Goal: Complete application form

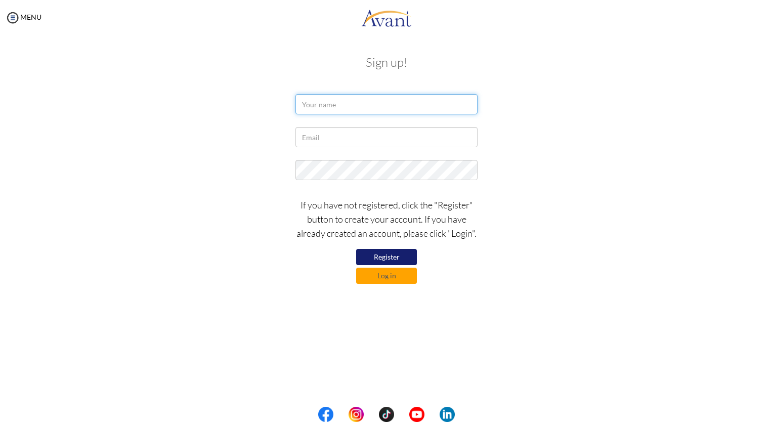
click at [331, 101] on input "text" at bounding box center [387, 104] width 182 height 20
click at [326, 105] on input "Vivian" at bounding box center [387, 104] width 182 height 20
type input "Vivian Vale Decano"
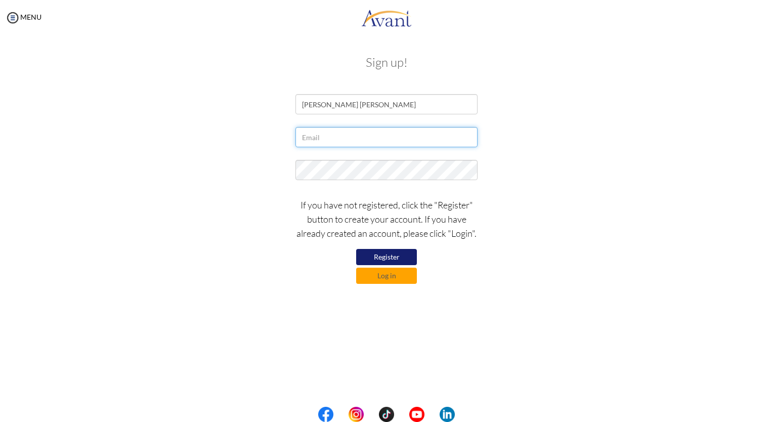
click at [311, 141] on input "text" at bounding box center [387, 137] width 182 height 20
type input "[EMAIL_ADDRESS][DOMAIN_NAME]"
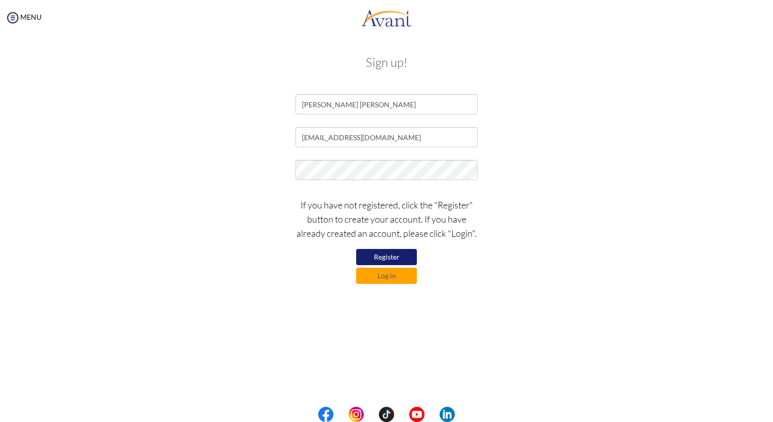
click at [393, 258] on button "Register" at bounding box center [386, 257] width 61 height 16
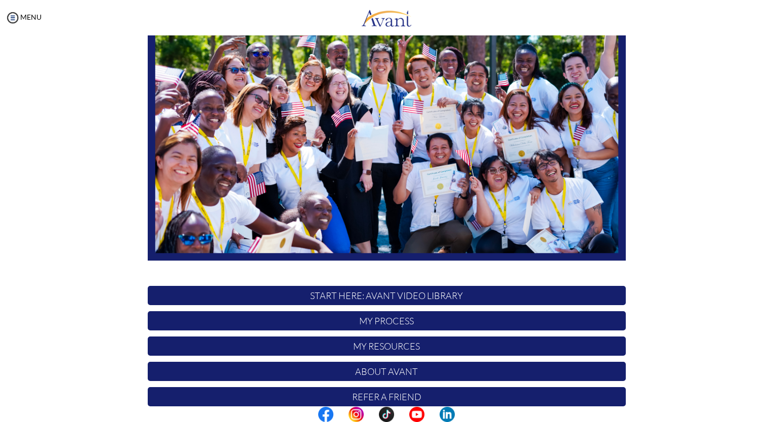
scroll to position [140, 0]
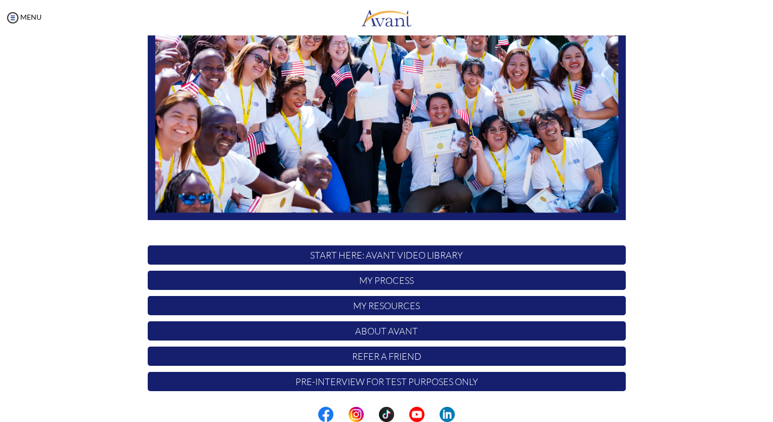
click at [413, 282] on p "My Process" at bounding box center [387, 280] width 478 height 19
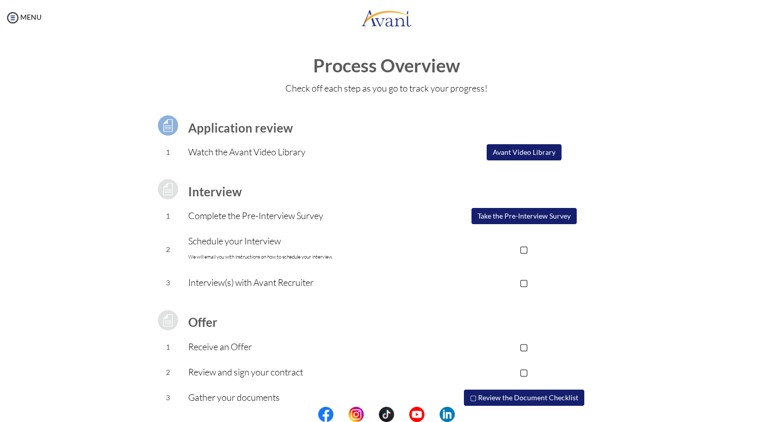
click at [547, 154] on button "Avant Video Library" at bounding box center [524, 152] width 75 height 16
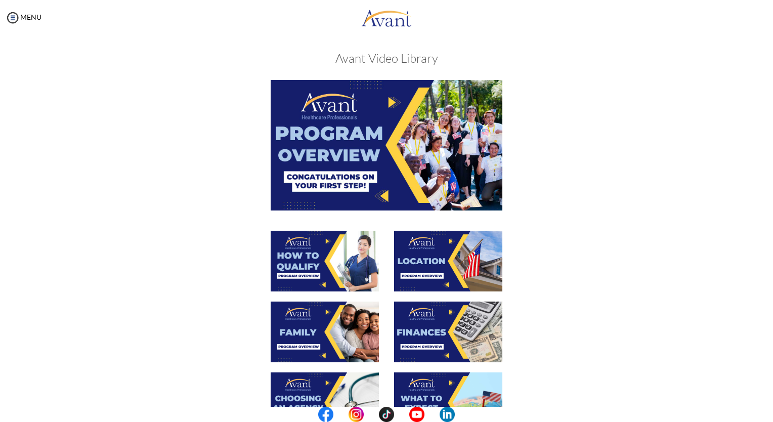
scroll to position [0, 0]
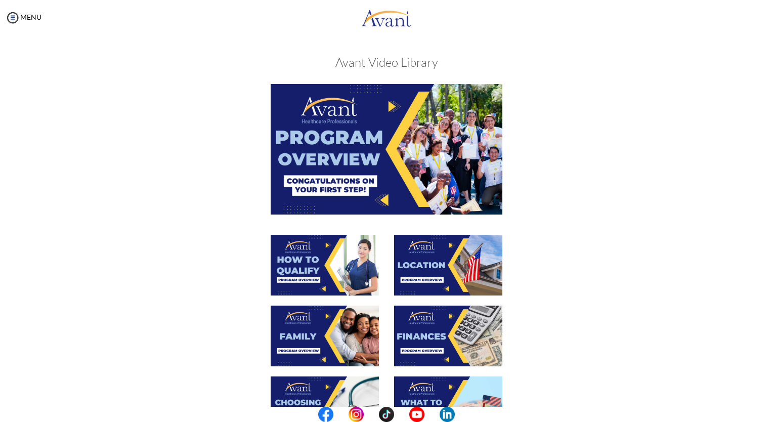
click at [314, 269] on img at bounding box center [325, 265] width 108 height 61
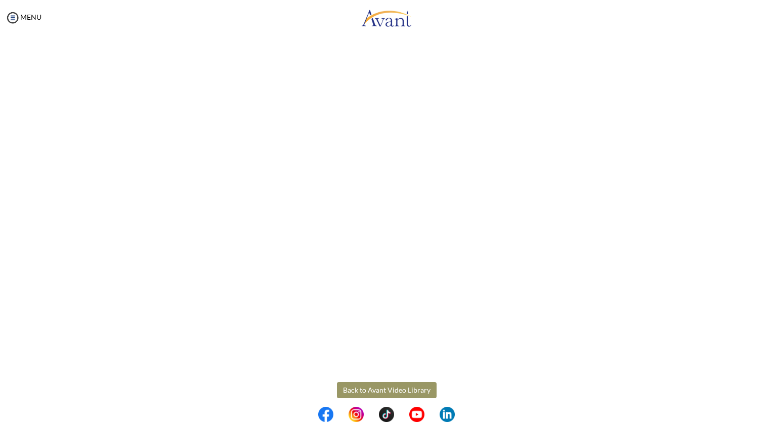
scroll to position [75, 0]
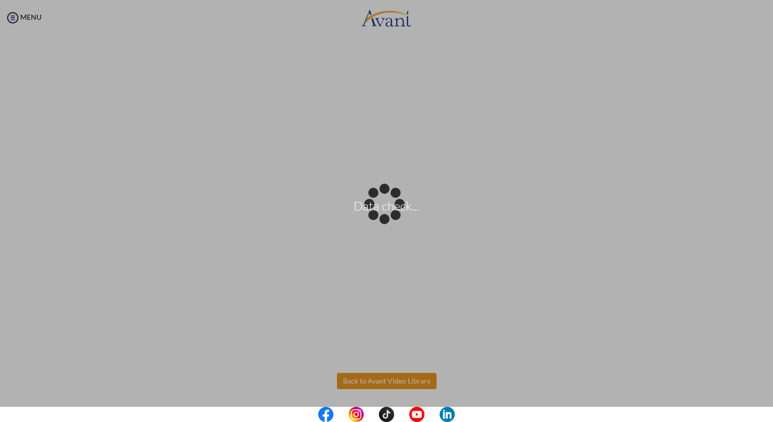
click at [374, 386] on body "Data check... Maintenance break. Please come back in 2 hours. MENU My Status Wh…" at bounding box center [386, 211] width 773 height 422
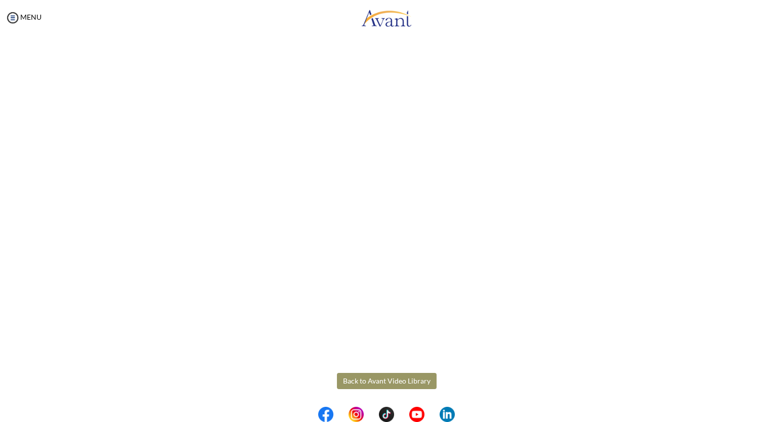
click at [379, 382] on button "Back to Avant Video Library" at bounding box center [387, 381] width 100 height 16
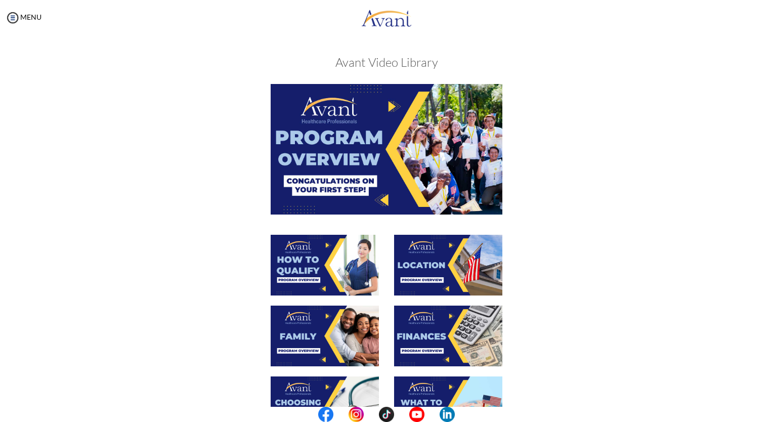
click at [433, 263] on img at bounding box center [448, 265] width 108 height 61
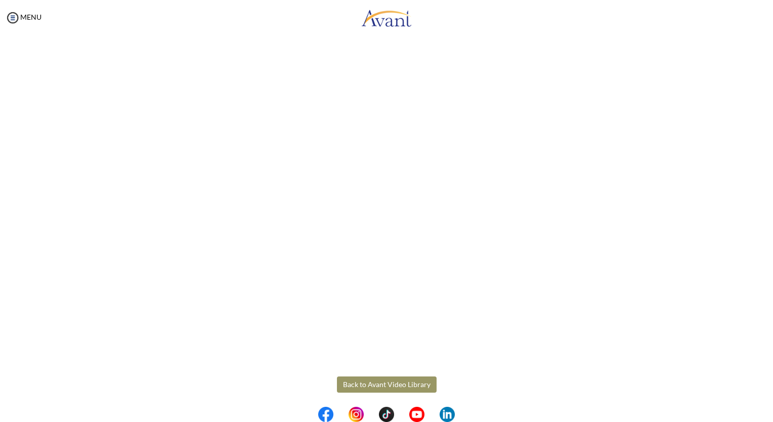
scroll to position [75, 0]
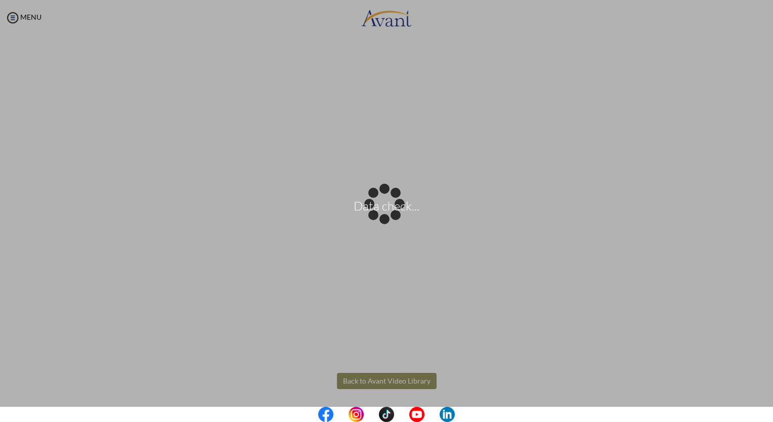
click at [394, 380] on body "Data check... Maintenance break. Please come back in 2 hours. MENU My Status Wh…" at bounding box center [386, 211] width 773 height 422
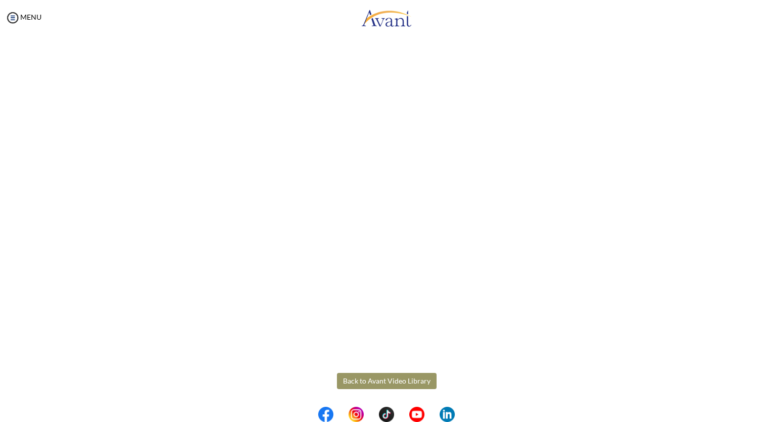
click at [394, 382] on button "Back to Avant Video Library" at bounding box center [387, 381] width 100 height 16
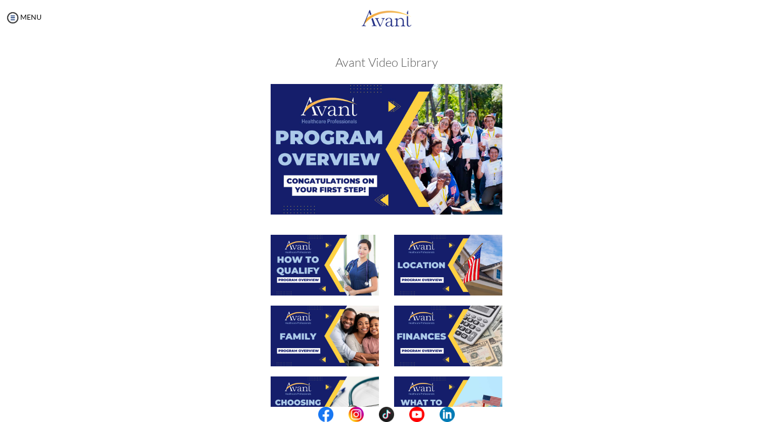
click at [334, 333] on img at bounding box center [325, 336] width 108 height 61
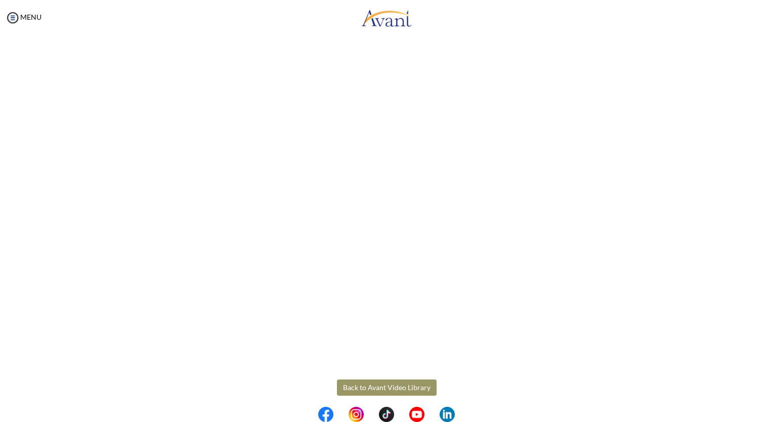
scroll to position [177, 0]
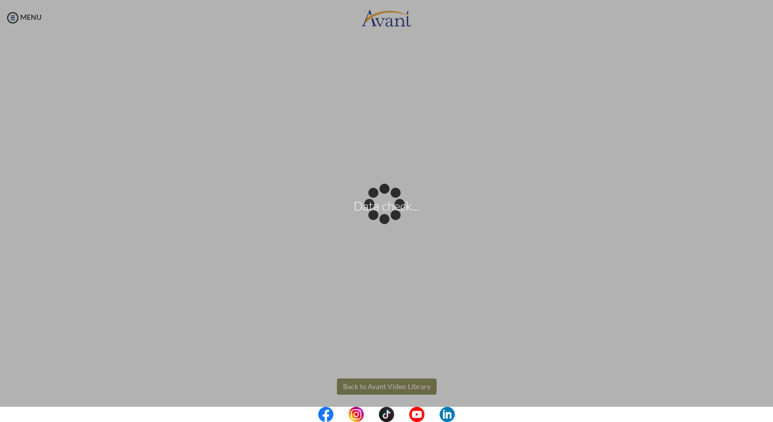
click at [416, 387] on body "Data check... Maintenance break. Please come back in 2 hours. MENU My Status Wh…" at bounding box center [386, 211] width 773 height 422
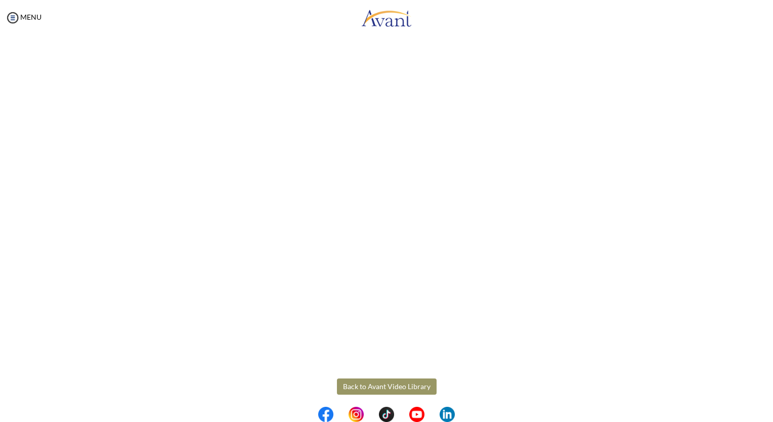
click at [416, 387] on button "Back to Avant Video Library" at bounding box center [387, 387] width 100 height 16
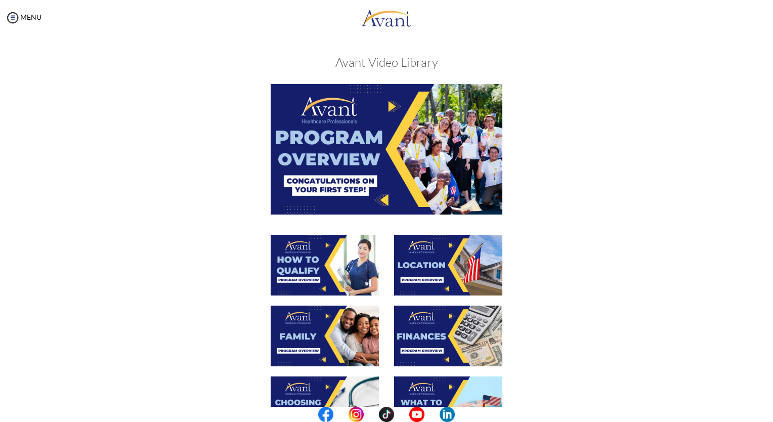
click at [427, 337] on img at bounding box center [448, 336] width 108 height 61
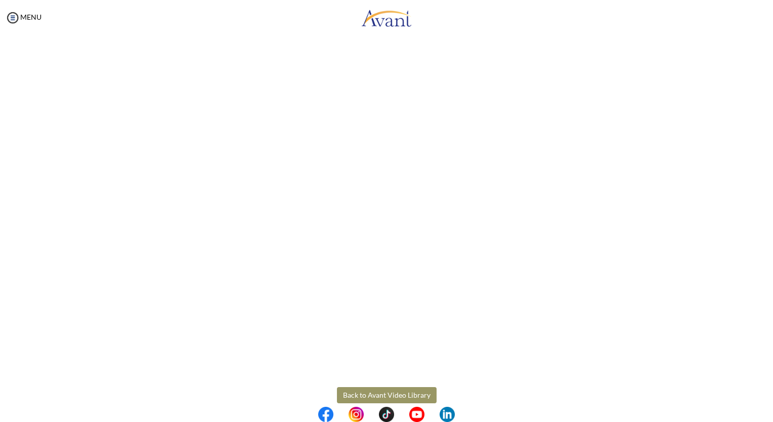
scroll to position [62, 0]
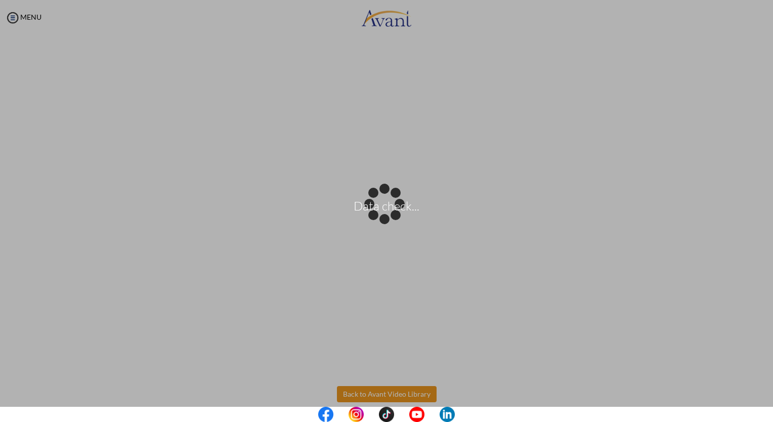
click at [374, 395] on body "Data check... Maintenance break. Please come back in 2 hours. MENU My Status Wh…" at bounding box center [386, 211] width 773 height 422
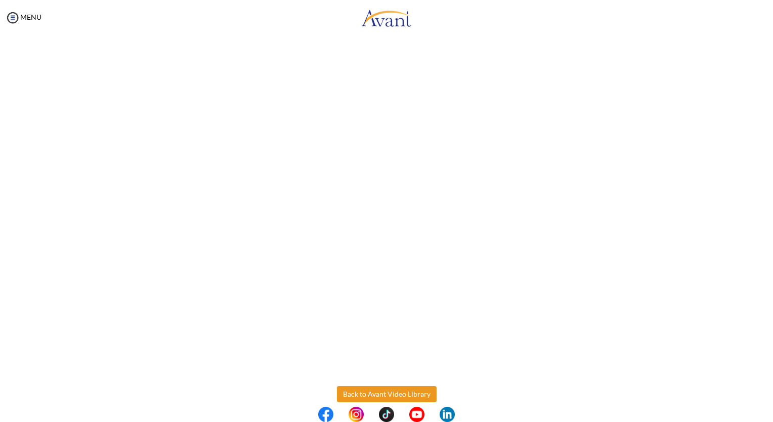
drag, startPoint x: 374, startPoint y: 395, endPoint x: 739, endPoint y: 329, distance: 370.2
click at [739, 329] on div "Finances Back to Avant Video Library" at bounding box center [386, 223] width 753 height 478
click at [413, 396] on button "Back to Avant Video Library" at bounding box center [387, 394] width 100 height 16
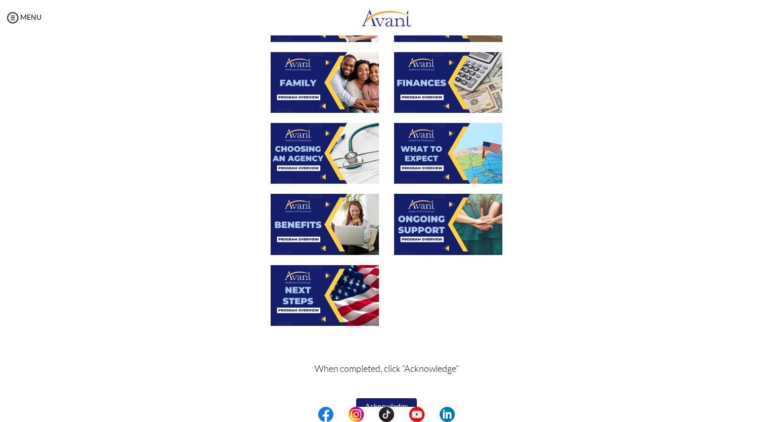
scroll to position [260, 0]
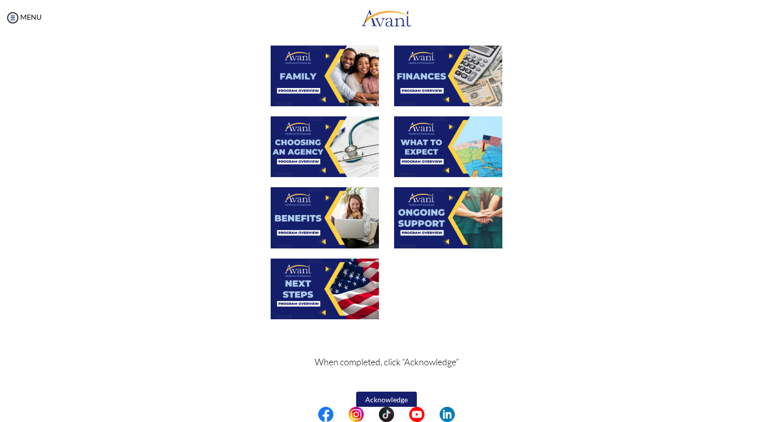
click at [323, 155] on img at bounding box center [325, 146] width 108 height 61
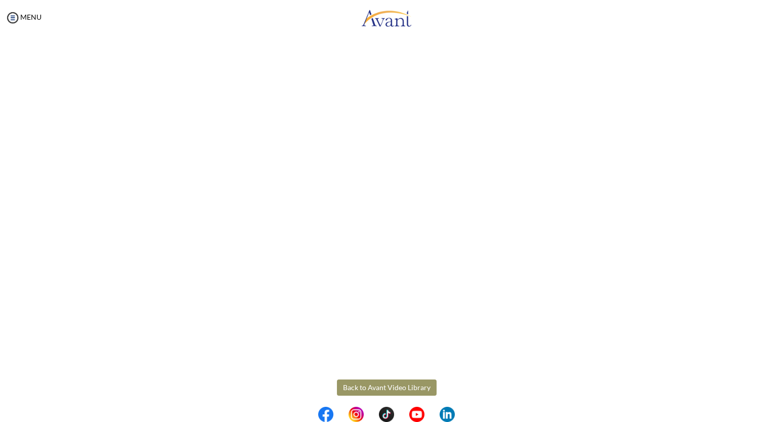
scroll to position [183, 0]
click at [374, 381] on body "Maintenance break. Please come back in 2 hours. MENU My Status What is the next…" at bounding box center [386, 211] width 773 height 422
click at [411, 380] on button "Back to Avant Video Library" at bounding box center [387, 380] width 100 height 16
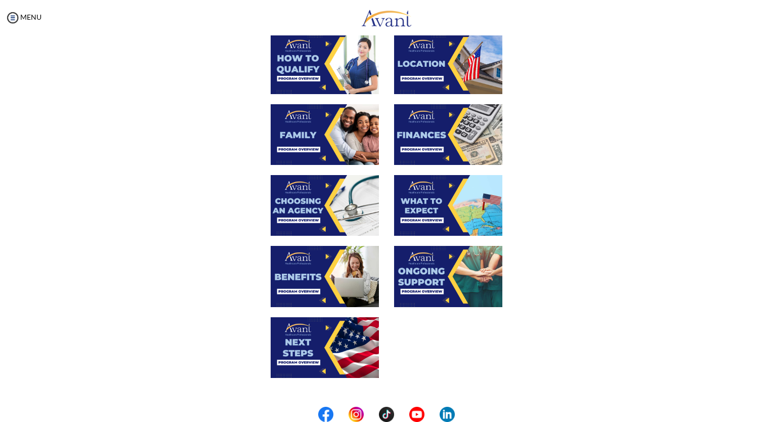
scroll to position [210, 0]
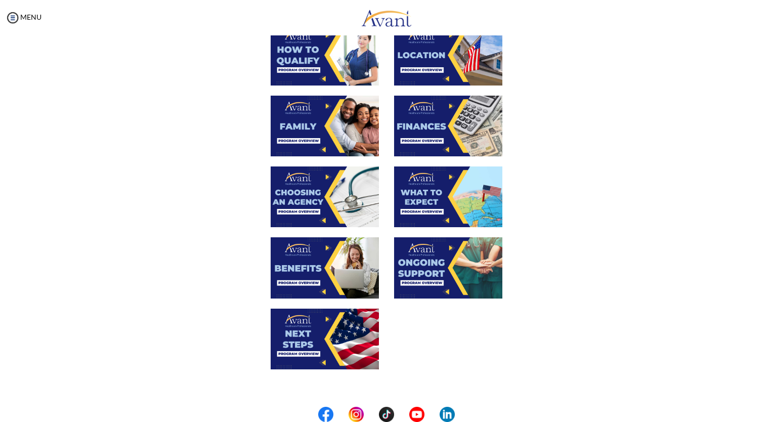
click at [429, 218] on img at bounding box center [448, 196] width 108 height 61
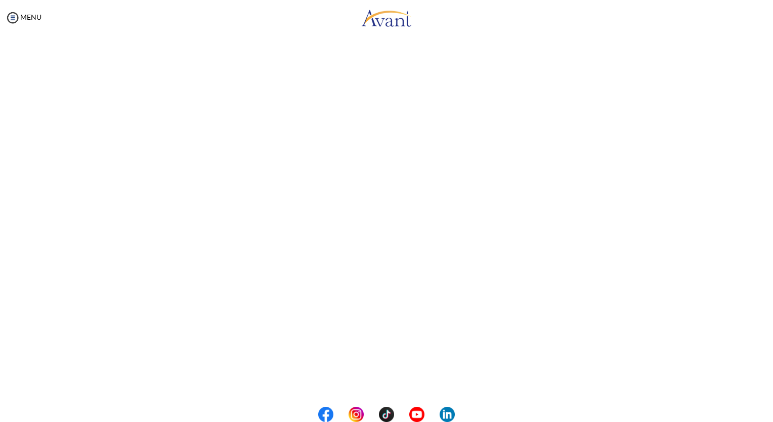
scroll to position [183, 0]
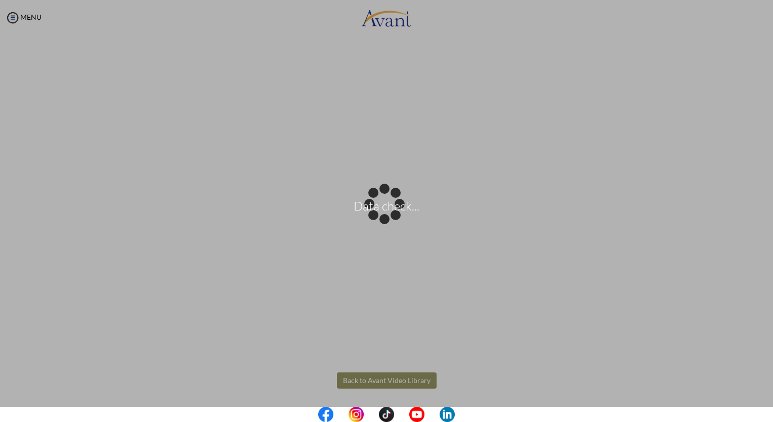
click at [370, 383] on body "Data check... Maintenance break. Please come back in 2 hours. MENU My Status Wh…" at bounding box center [386, 211] width 773 height 422
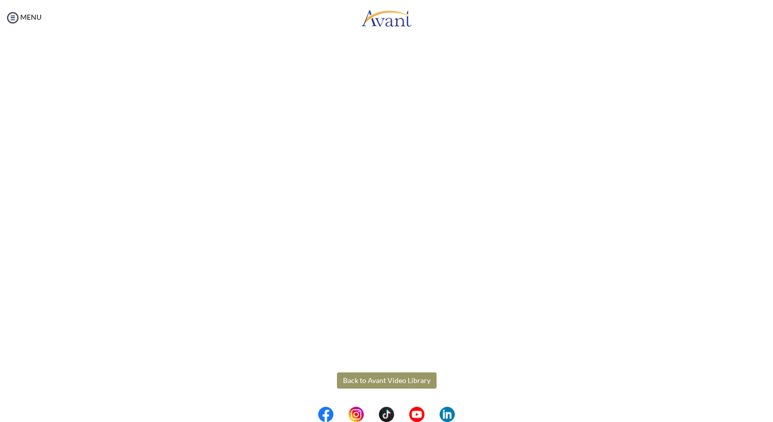
click at [370, 383] on button "Back to Avant Video Library" at bounding box center [387, 380] width 100 height 16
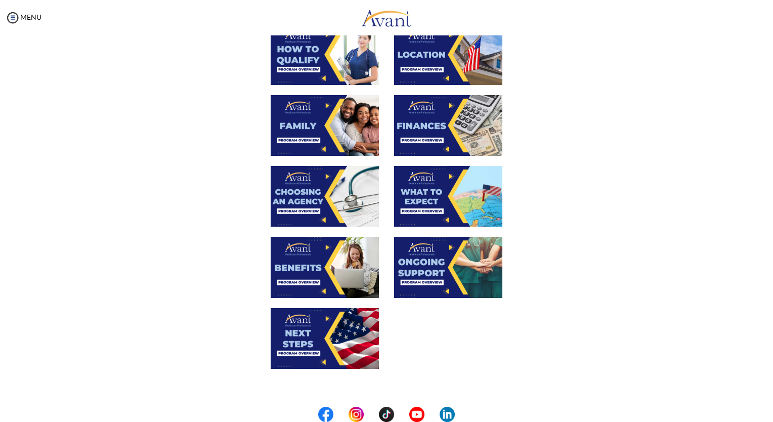
scroll to position [212, 0]
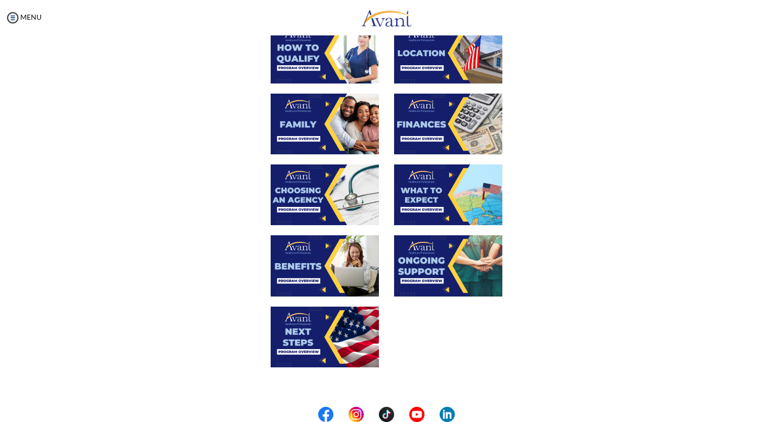
click at [324, 260] on img at bounding box center [325, 265] width 108 height 61
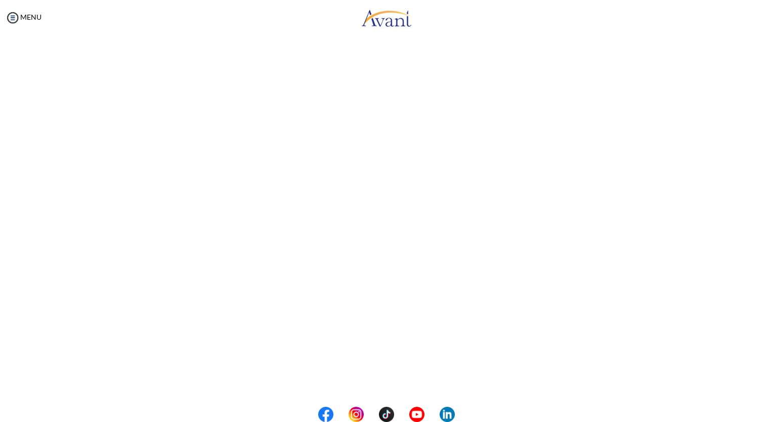
scroll to position [183, 0]
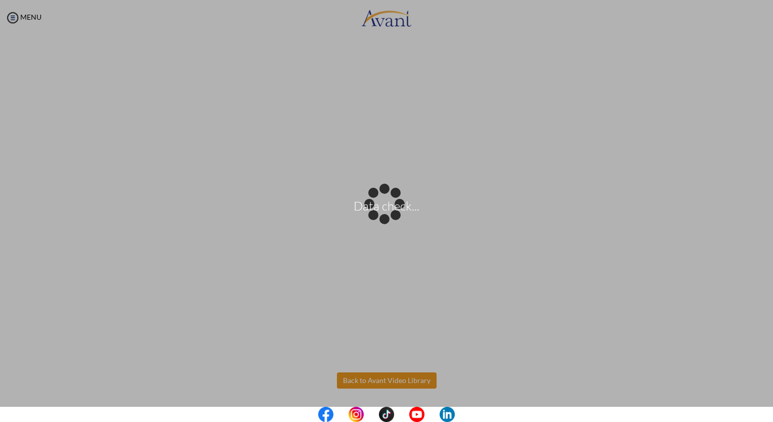
click at [395, 379] on body "Data check... Maintenance break. Please come back in 2 hours. MENU My Status Wh…" at bounding box center [386, 211] width 773 height 422
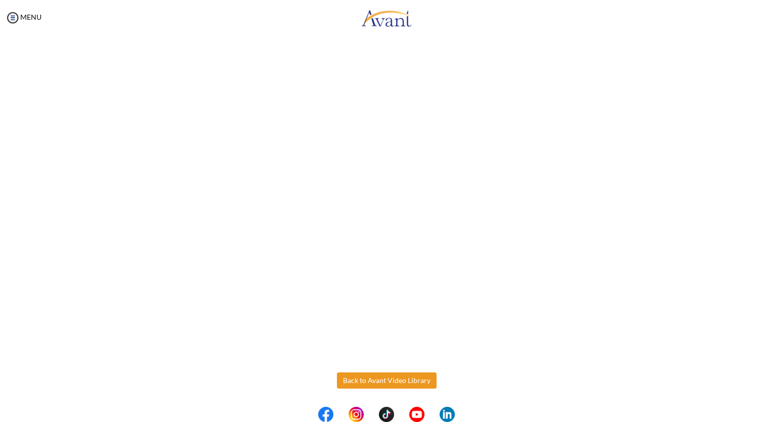
click at [395, 379] on button "Back to Avant Video Library" at bounding box center [387, 380] width 100 height 16
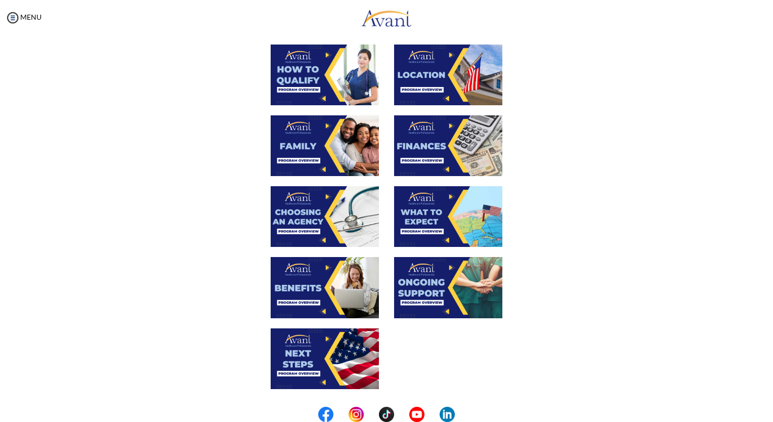
scroll to position [232, 0]
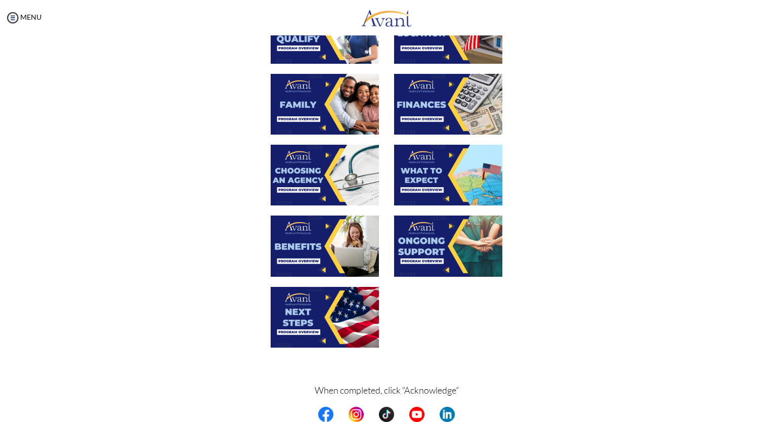
click at [450, 253] on img at bounding box center [448, 246] width 108 height 61
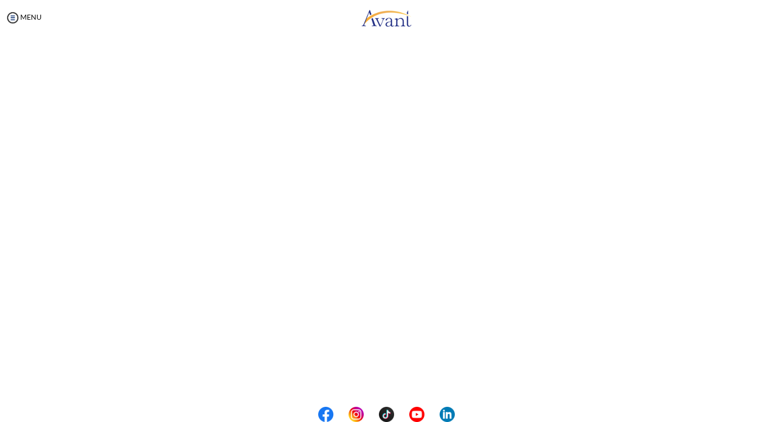
scroll to position [183, 0]
click at [376, 380] on body "Maintenance break. Please come back in 2 hours. MENU My Status What is the next…" at bounding box center [386, 211] width 773 height 422
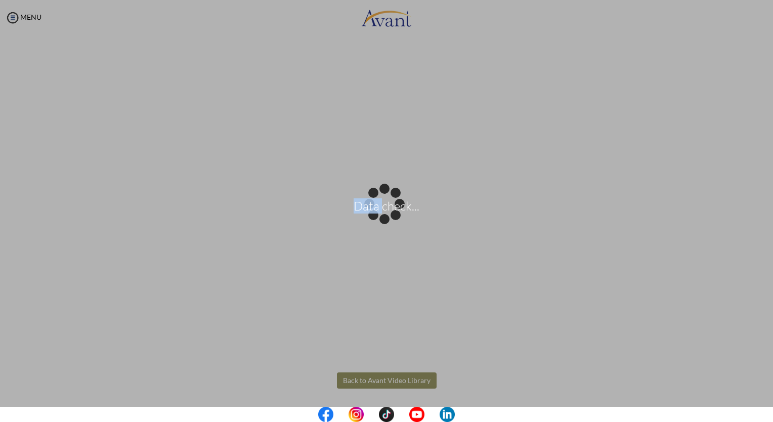
click at [380, 218] on div "Data check..." at bounding box center [387, 211] width 14 height 14
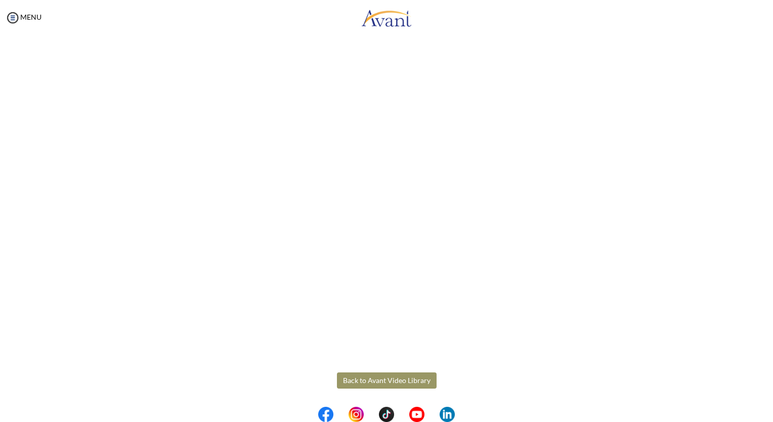
drag, startPoint x: 376, startPoint y: 380, endPoint x: 385, endPoint y: 380, distance: 8.6
click at [385, 380] on button "Back to Avant Video Library" at bounding box center [387, 380] width 100 height 16
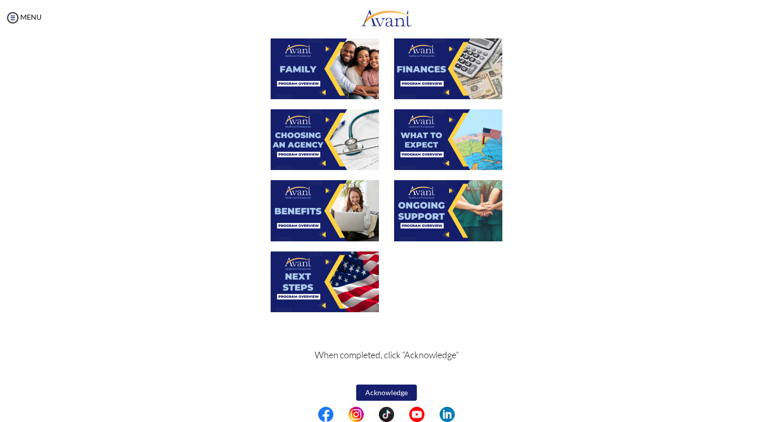
scroll to position [273, 0]
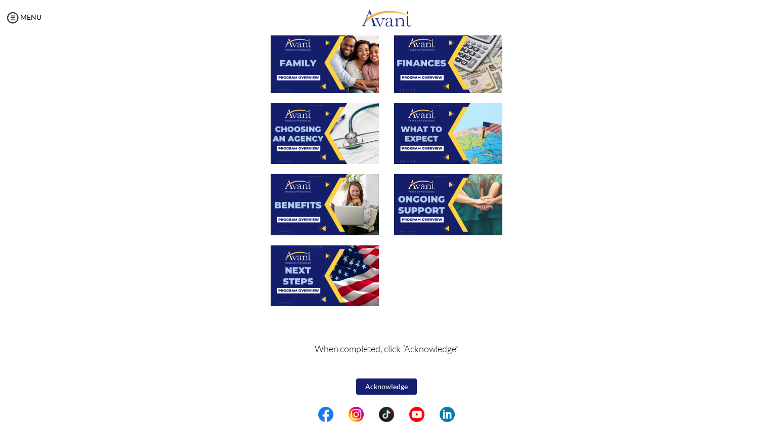
click at [320, 279] on img at bounding box center [325, 275] width 108 height 61
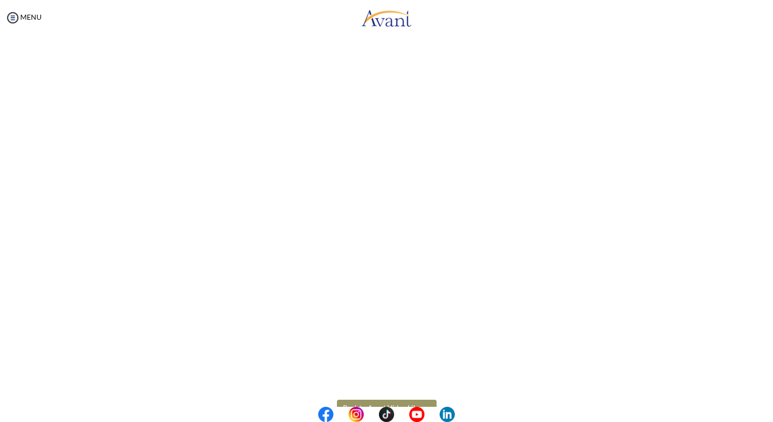
scroll to position [172, 0]
click at [378, 391] on button "Back to Avant Video Library" at bounding box center [387, 392] width 100 height 16
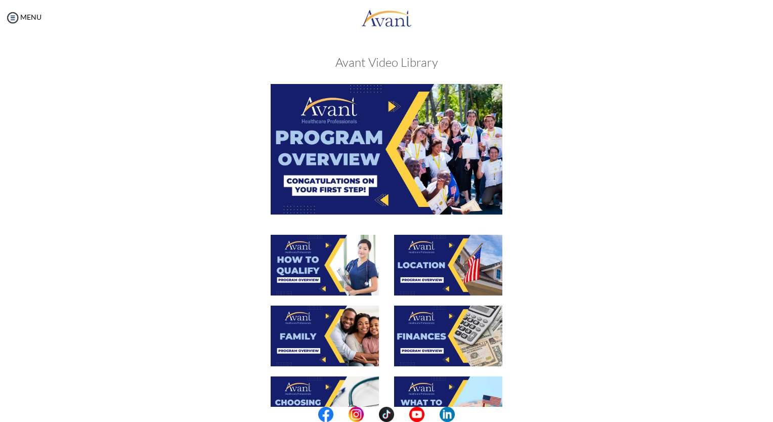
scroll to position [273, 0]
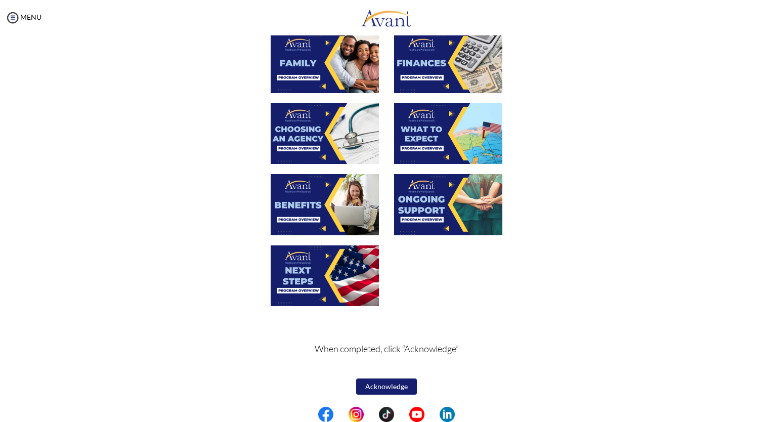
click at [310, 265] on img at bounding box center [325, 275] width 108 height 61
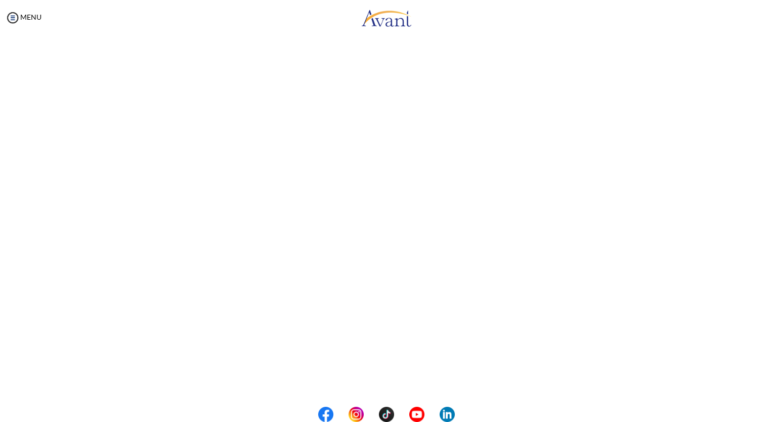
scroll to position [183, 0]
click at [375, 379] on button "Back to Avant Video Library" at bounding box center [387, 380] width 100 height 16
click at [375, 379] on div "My Status What is the next step? We would like you to watch the introductory vi…" at bounding box center [386, 246] width 773 height 422
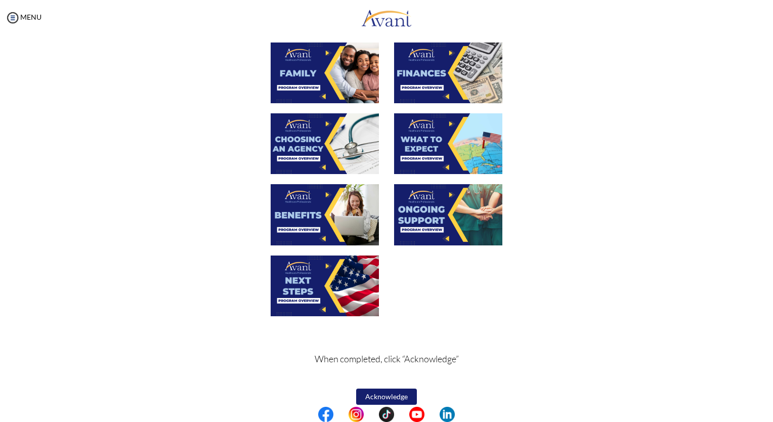
scroll to position [273, 0]
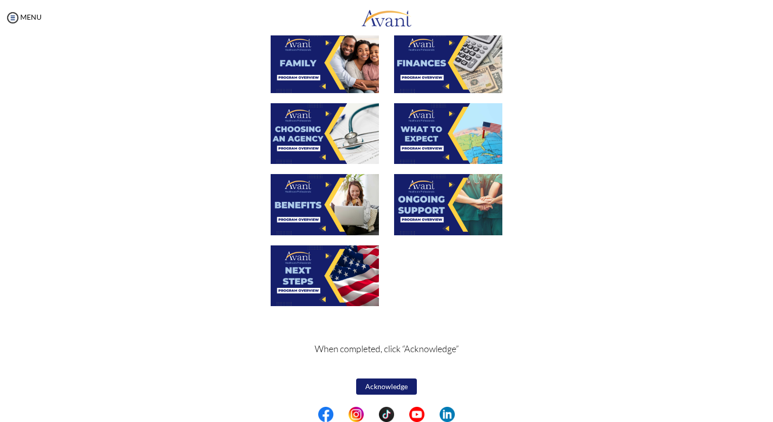
click at [330, 286] on img at bounding box center [325, 275] width 108 height 61
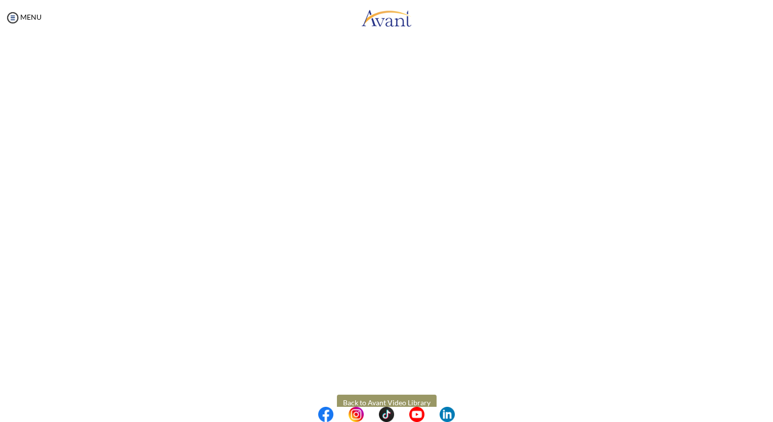
scroll to position [183, 0]
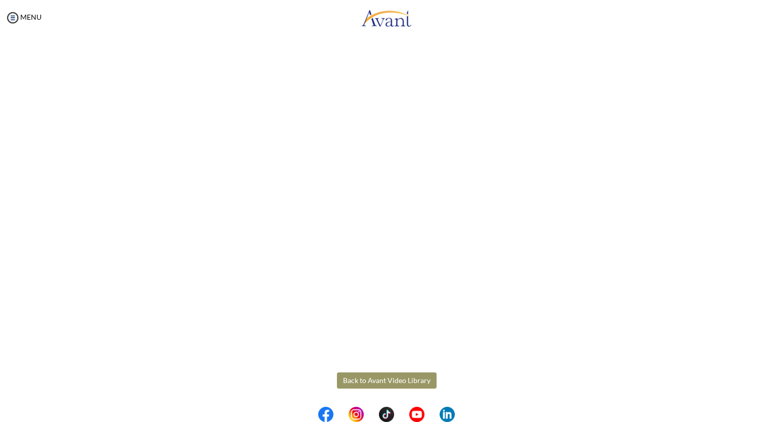
click at [385, 382] on button "Back to Avant Video Library" at bounding box center [387, 380] width 100 height 16
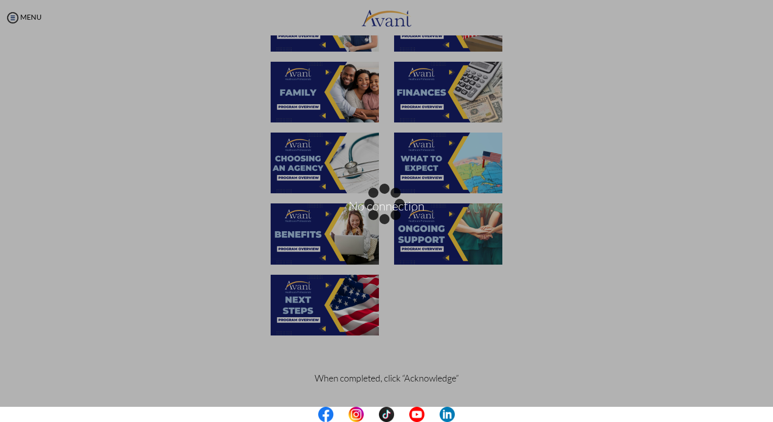
scroll to position [244, 0]
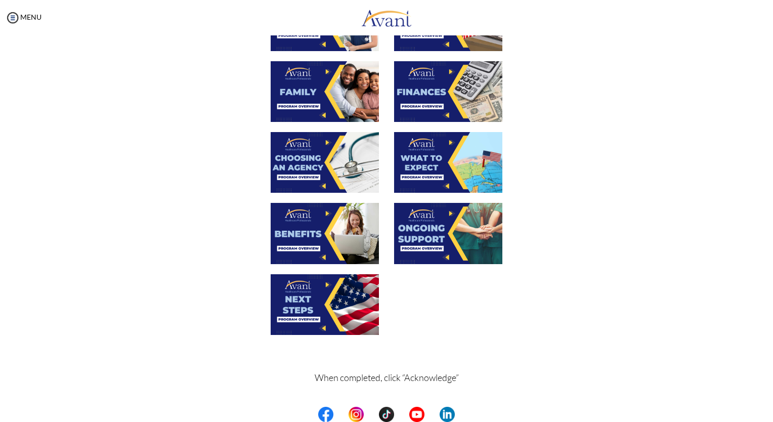
click at [308, 295] on img at bounding box center [325, 304] width 108 height 61
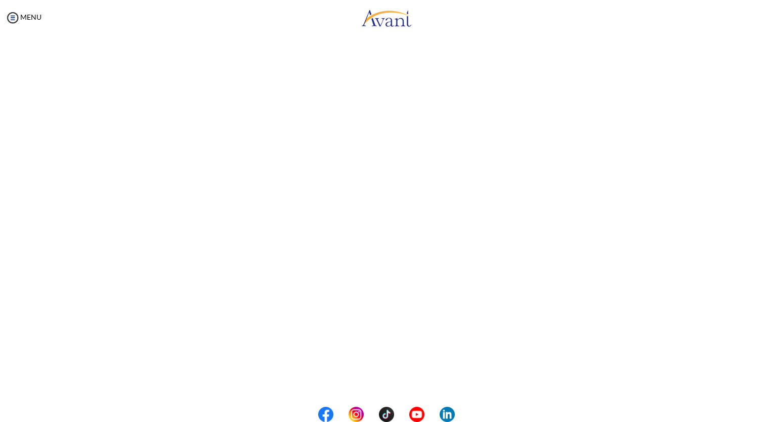
scroll to position [183, 0]
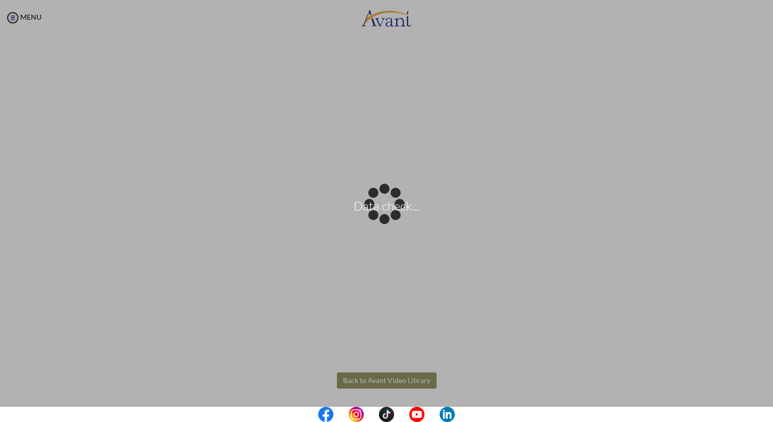
click at [393, 380] on body "Data check... Maintenance break. Please come back in 2 hours. MENU My Status Wh…" at bounding box center [386, 211] width 773 height 422
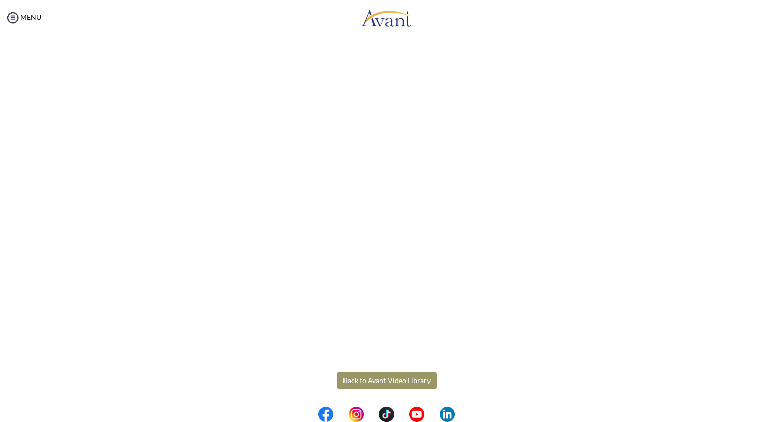
click at [393, 380] on button "Back to Avant Video Library" at bounding box center [387, 380] width 100 height 16
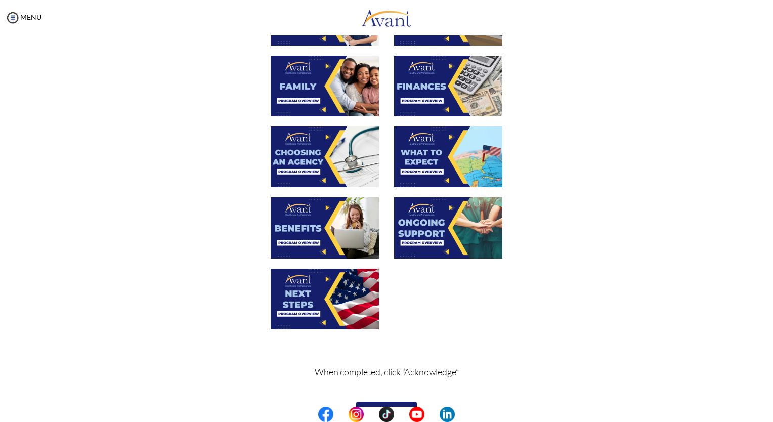
scroll to position [273, 0]
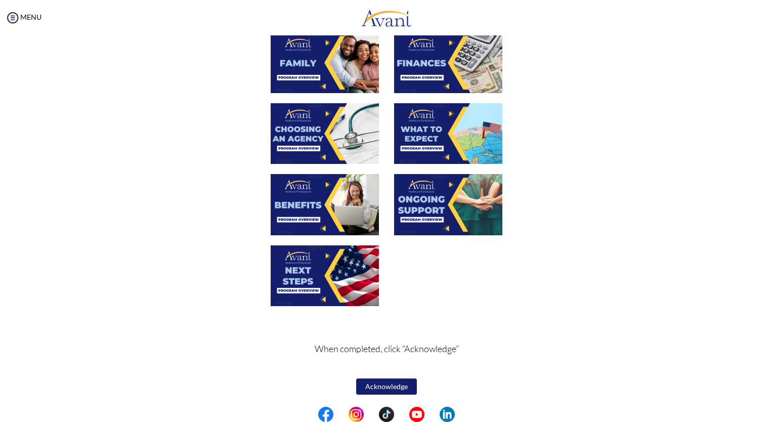
click at [376, 387] on button "Acknowledge" at bounding box center [386, 387] width 61 height 16
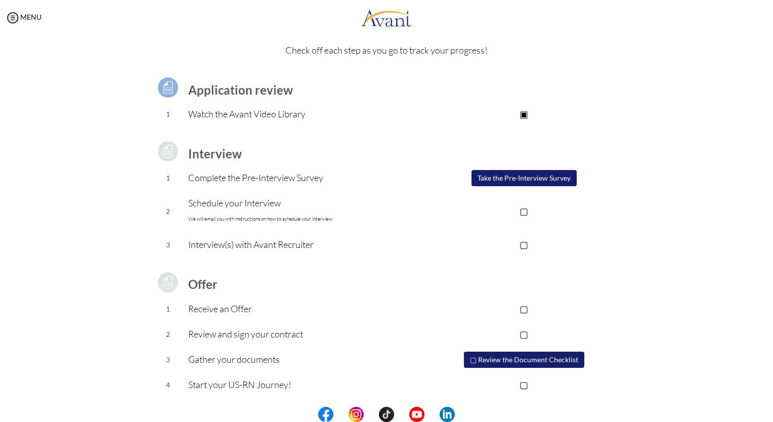
scroll to position [33, 0]
